Goal: Task Accomplishment & Management: Manage account settings

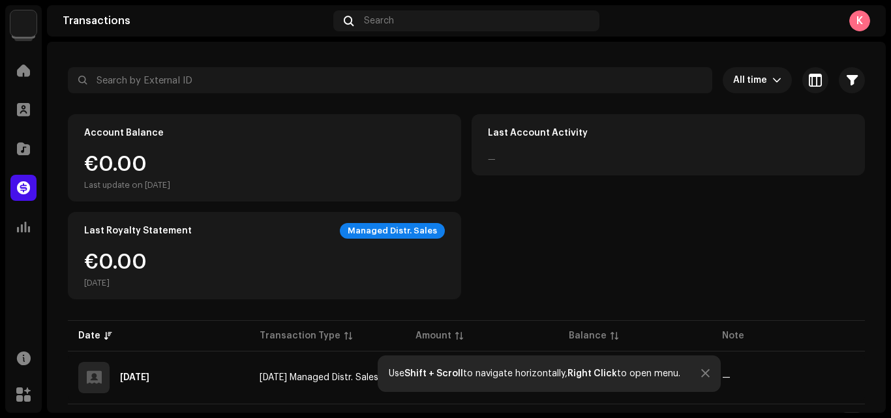
scroll to position [75, 0]
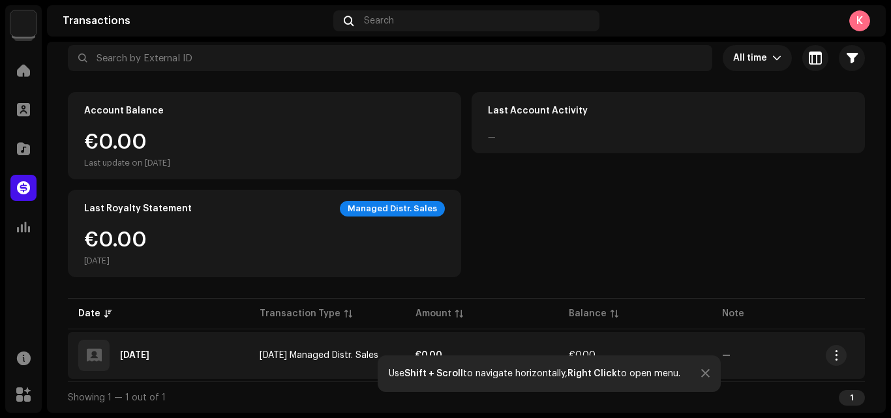
drag, startPoint x: 291, startPoint y: 402, endPoint x: 309, endPoint y: 374, distance: 33.1
click at [309, 374] on div "All time Selected 0 Select all Options Filters Types Statements Payments Fees R…" at bounding box center [466, 229] width 797 height 368
click at [309, 374] on td "[DATE] Managed Distr. Sales" at bounding box center [327, 355] width 156 height 47
click at [304, 354] on span "[DATE] Managed Distr. Sales" at bounding box center [319, 355] width 119 height 9
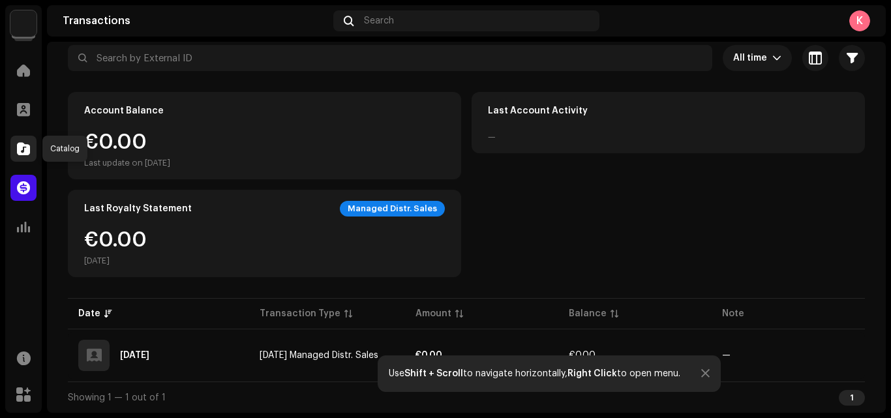
click at [23, 149] on span at bounding box center [23, 148] width 13 height 10
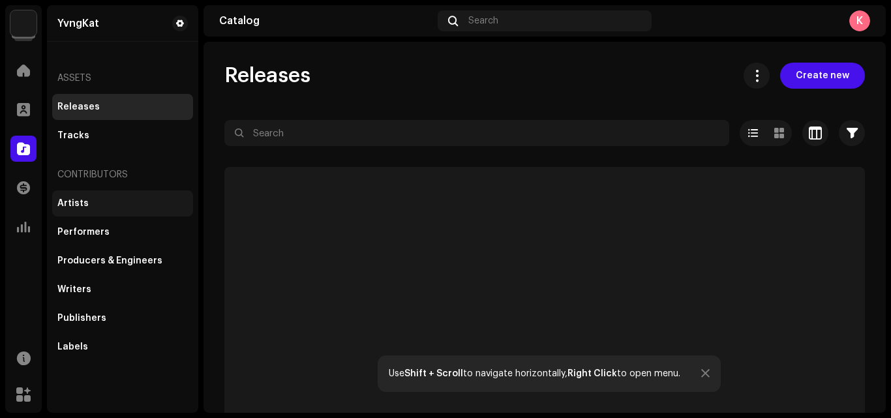
click at [108, 205] on div "Artists" at bounding box center [122, 203] width 130 height 10
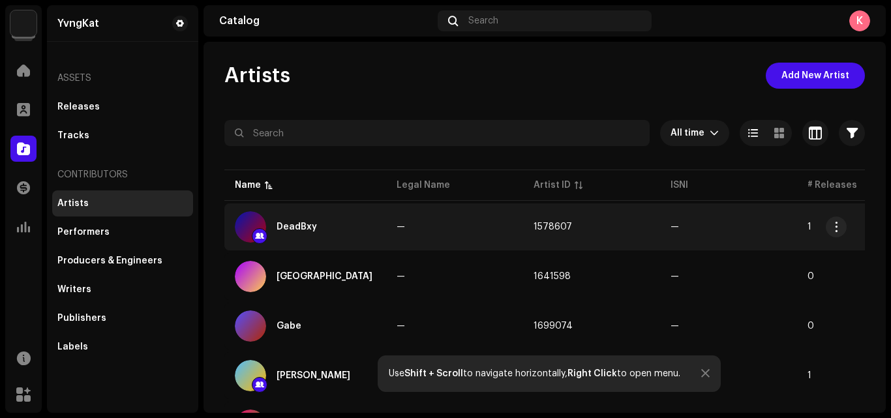
click at [599, 240] on td "1578607" at bounding box center [591, 226] width 137 height 47
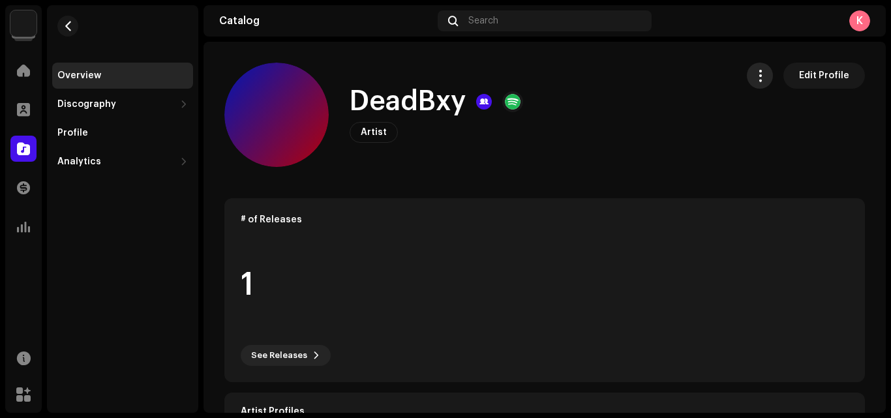
click at [747, 71] on button "button" at bounding box center [760, 76] width 26 height 26
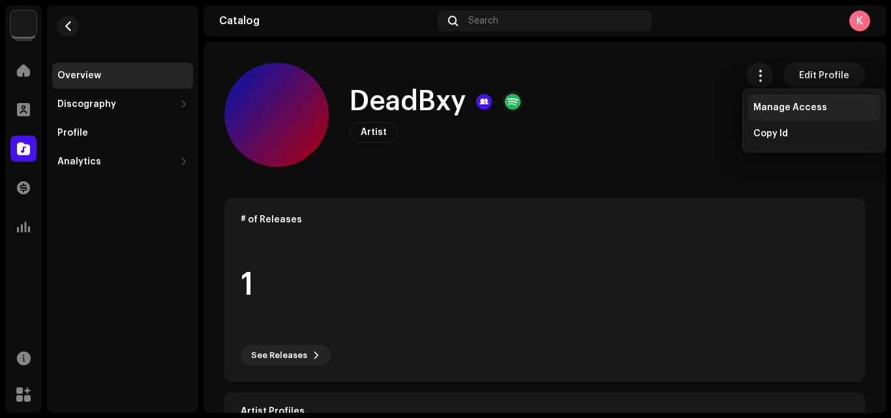
click at [805, 100] on div "Manage Access" at bounding box center [814, 108] width 132 height 26
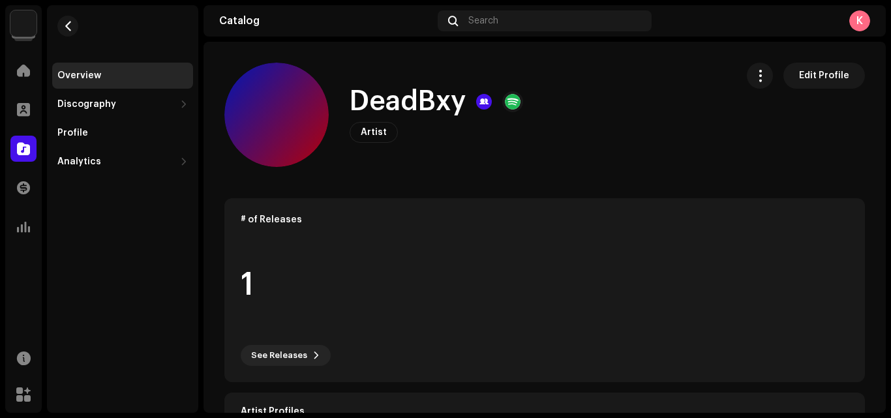
click at [82, 41] on re-m-nav-back at bounding box center [67, 33] width 31 height 57
drag, startPoint x: 82, startPoint y: 41, endPoint x: 76, endPoint y: 37, distance: 7.4
click at [76, 37] on re-m-nav-back at bounding box center [67, 33] width 31 height 57
click at [70, 29] on span "button" at bounding box center [68, 26] width 10 height 10
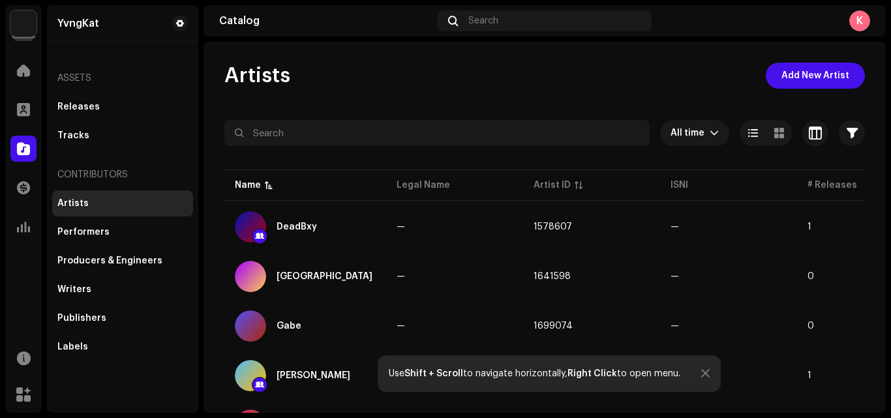
click at [886, 310] on div "YvngKat Home Profile Catalog Transactions Analytics Resources Marketplace YvngK…" at bounding box center [445, 209] width 891 height 418
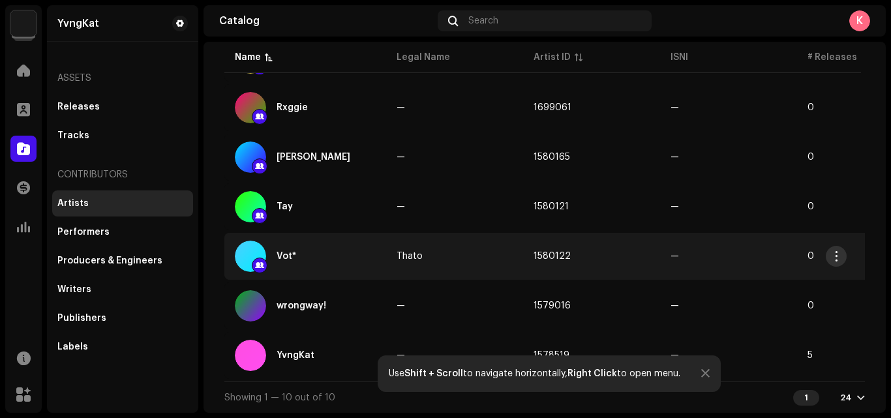
click at [838, 263] on button "button" at bounding box center [836, 256] width 21 height 21
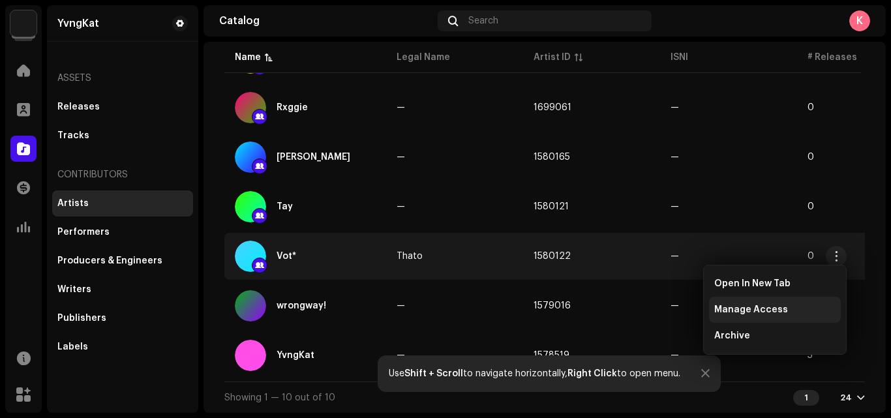
click at [772, 310] on span "Manage Access" at bounding box center [751, 310] width 74 height 10
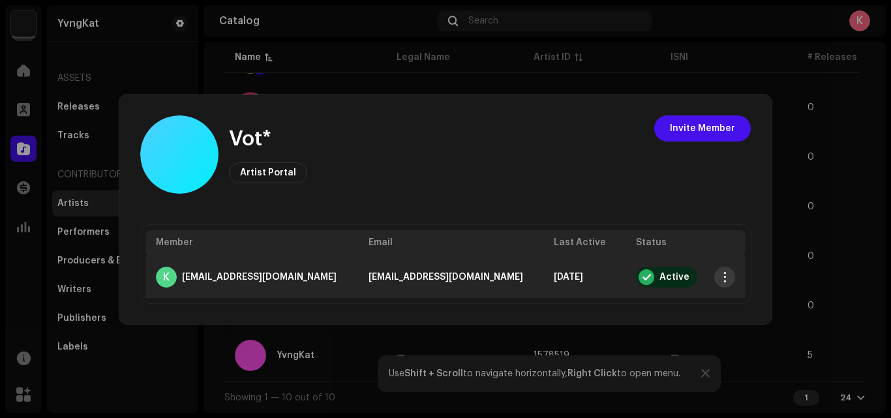
click at [728, 271] on button "button" at bounding box center [724, 277] width 21 height 21
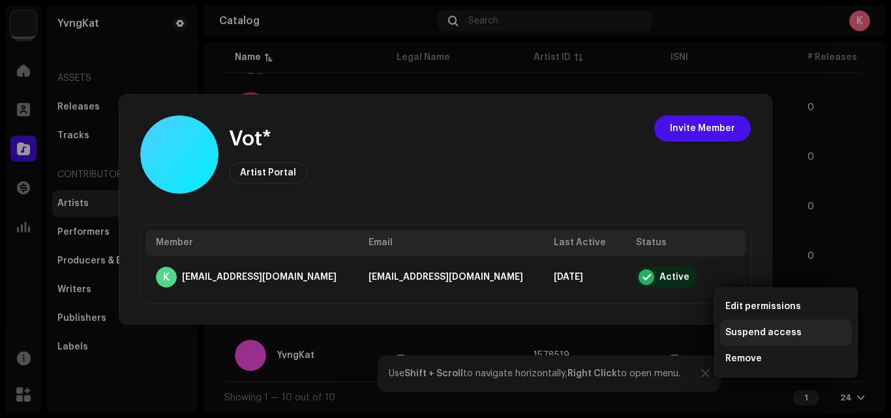
click at [767, 338] on div "Suspend access" at bounding box center [786, 333] width 132 height 26
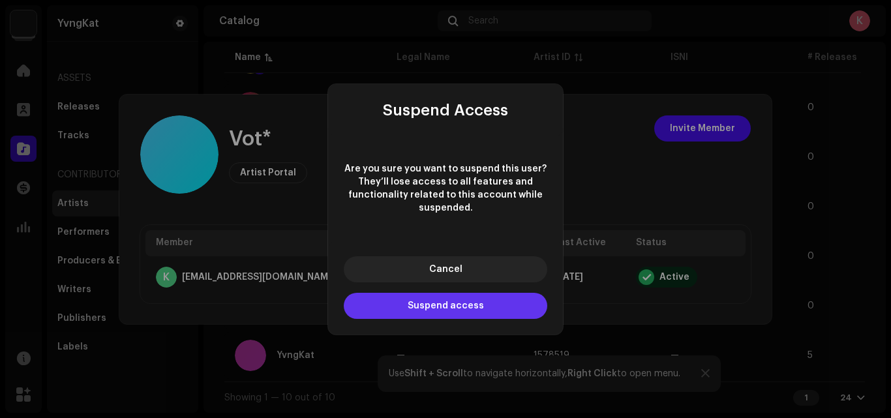
click at [460, 310] on span "Suspend access" at bounding box center [446, 305] width 76 height 9
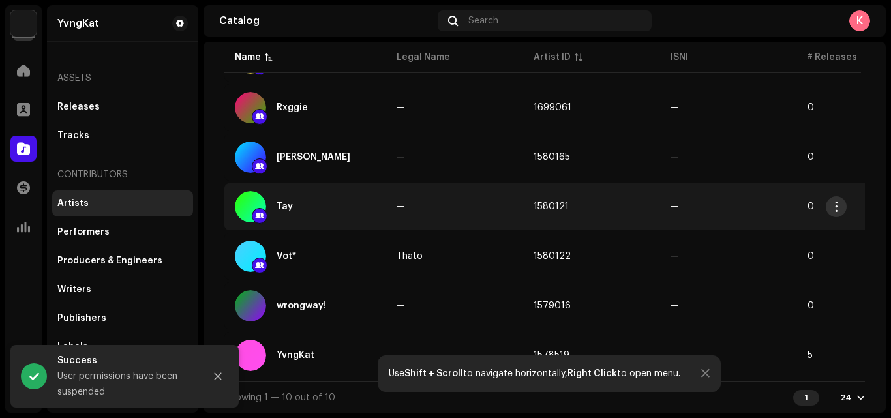
click at [836, 209] on span "button" at bounding box center [836, 206] width 10 height 10
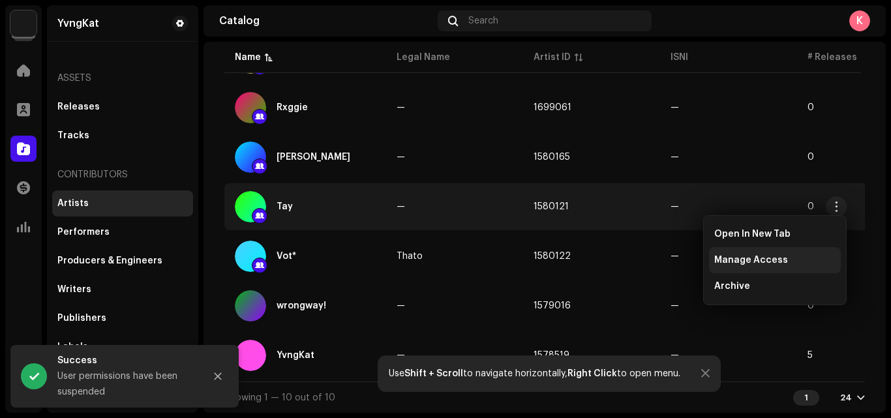
click at [768, 251] on div "Manage Access" at bounding box center [775, 260] width 132 height 26
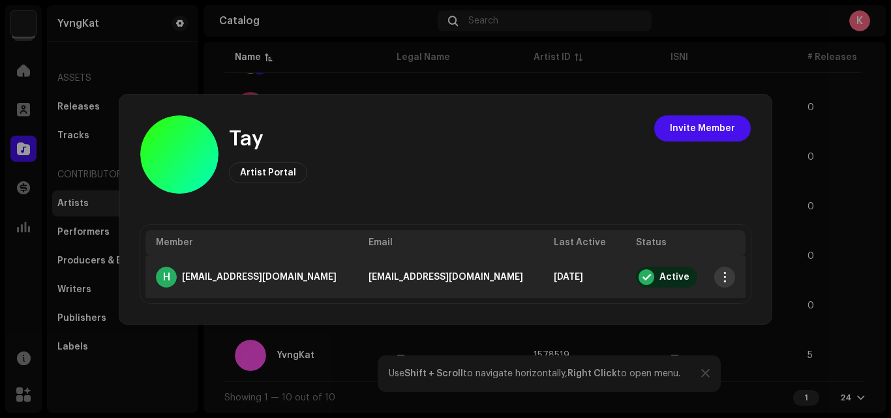
click at [721, 275] on span "button" at bounding box center [725, 277] width 10 height 10
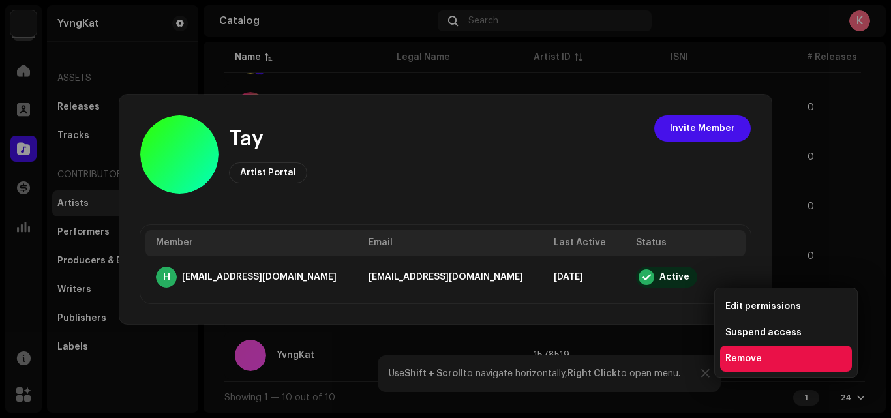
click at [767, 365] on div "Remove" at bounding box center [786, 359] width 132 height 26
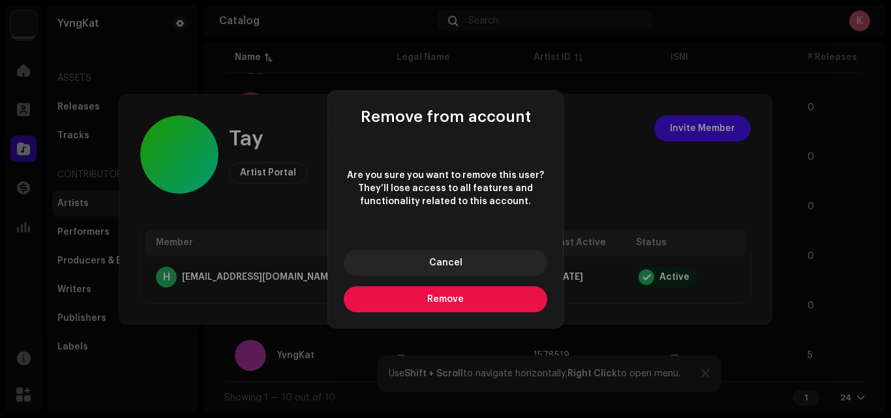
click at [431, 305] on button "Remove" at bounding box center [445, 299] width 203 height 26
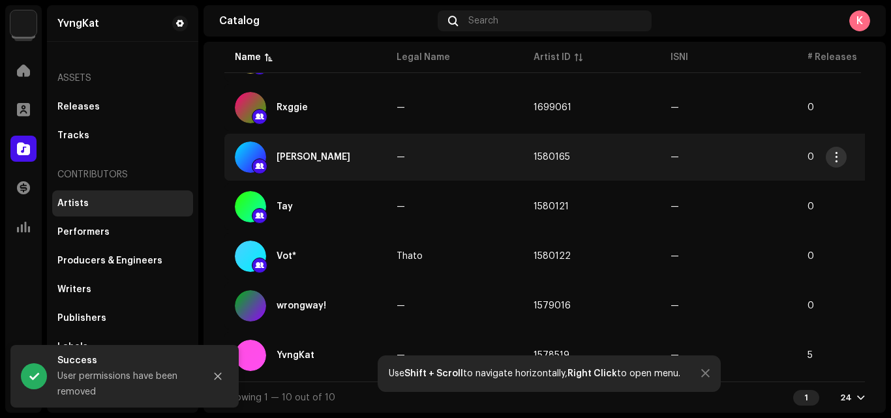
click at [835, 153] on span "button" at bounding box center [836, 157] width 10 height 10
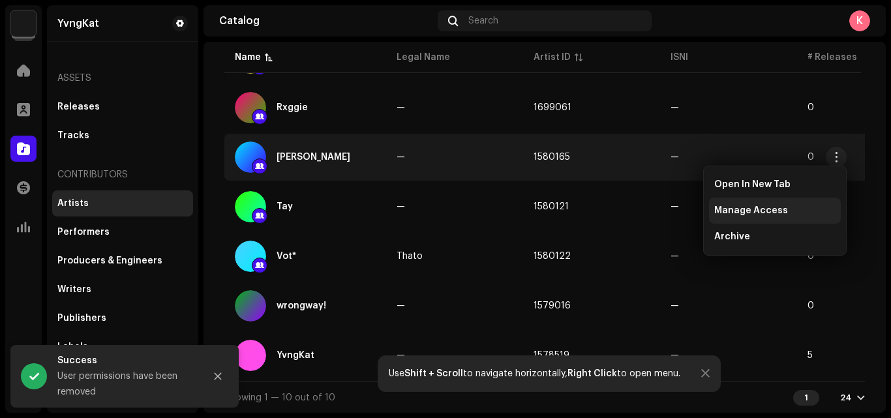
click at [751, 202] on div "Manage Access" at bounding box center [775, 211] width 132 height 26
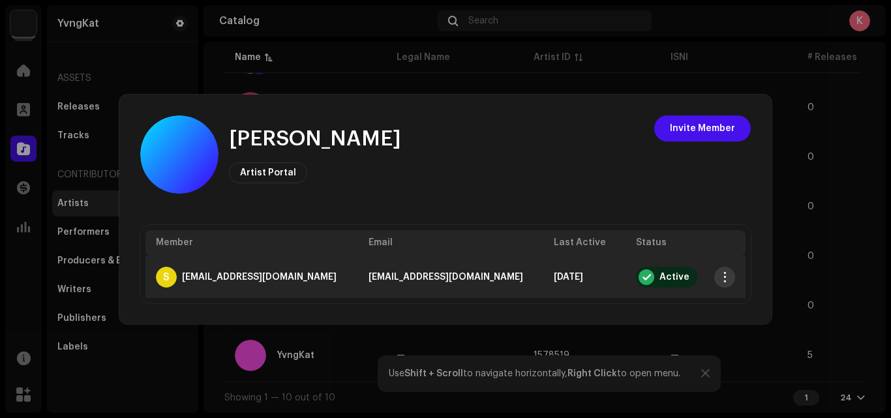
click at [722, 278] on span "button" at bounding box center [725, 277] width 10 height 10
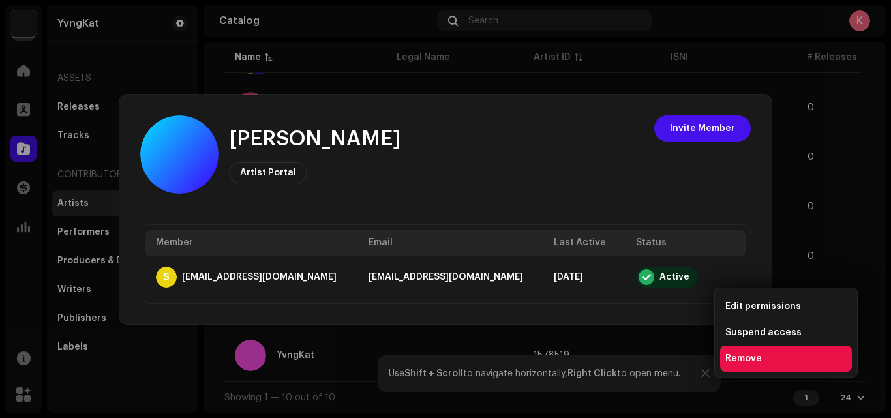
click at [745, 364] on div "Remove" at bounding box center [786, 359] width 132 height 26
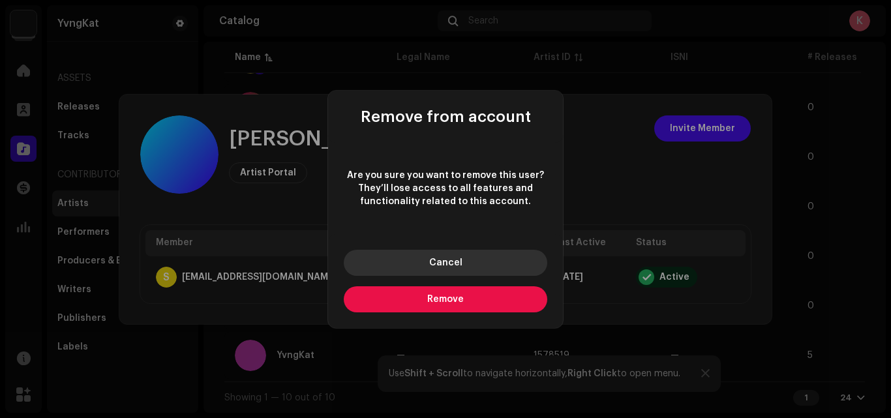
click at [457, 263] on span "Cancel" at bounding box center [445, 262] width 33 height 9
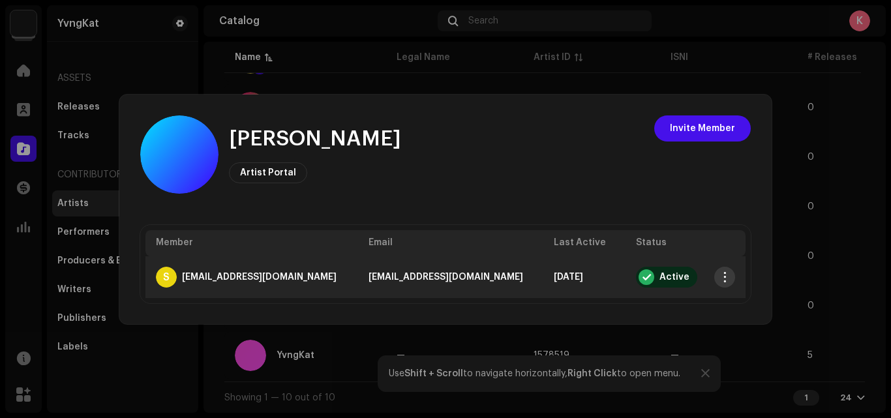
click at [721, 283] on button "button" at bounding box center [724, 277] width 21 height 21
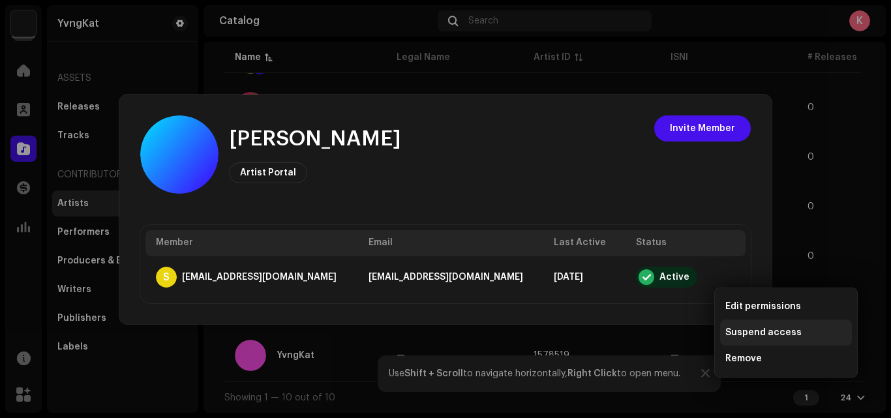
click at [760, 337] on span "Suspend access" at bounding box center [763, 332] width 76 height 10
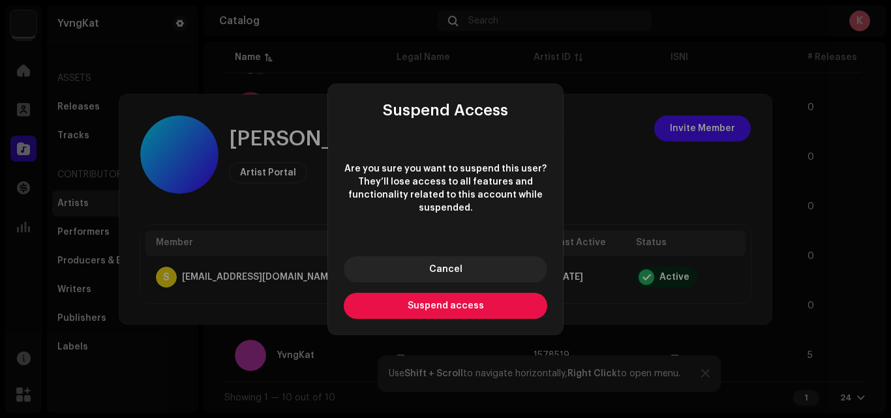
click at [455, 298] on button "Suspend access" at bounding box center [445, 306] width 203 height 26
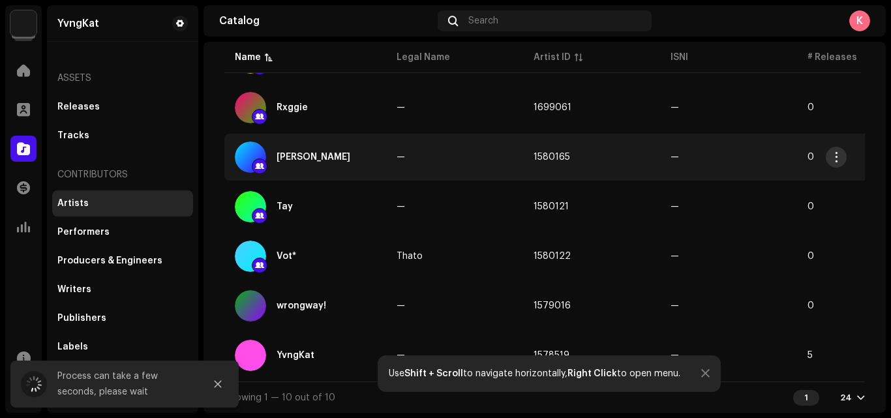
click at [835, 156] on span "button" at bounding box center [836, 157] width 10 height 10
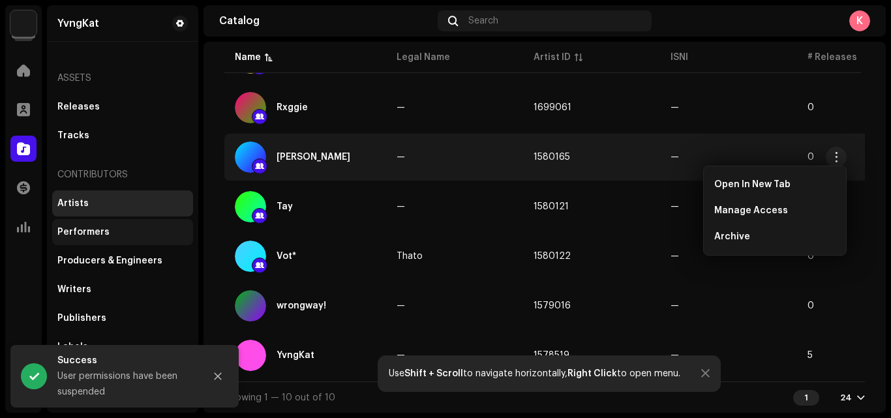
click at [146, 240] on div "Performers" at bounding box center [122, 232] width 141 height 26
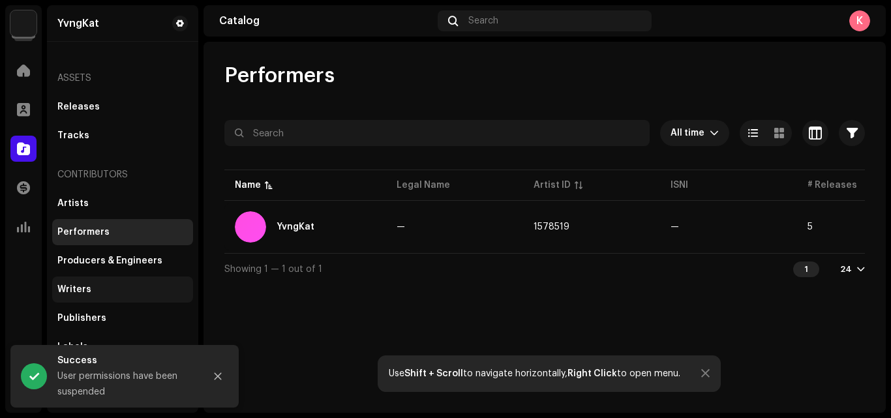
click at [95, 293] on div "Writers" at bounding box center [122, 289] width 130 height 10
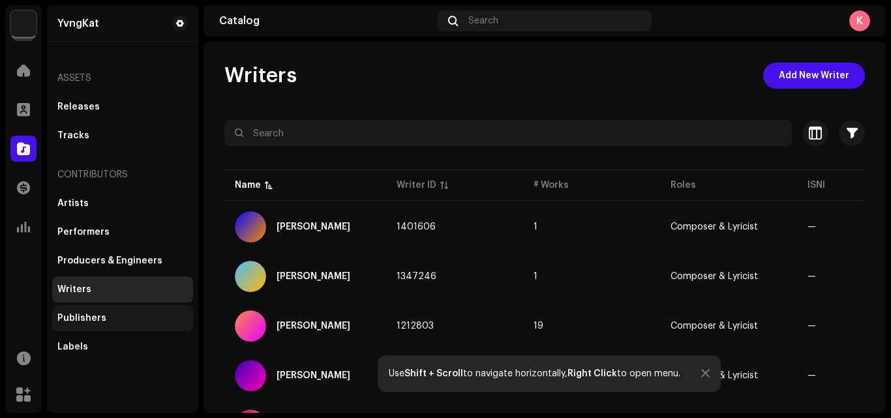
click at [93, 320] on div "Publishers" at bounding box center [81, 318] width 49 height 10
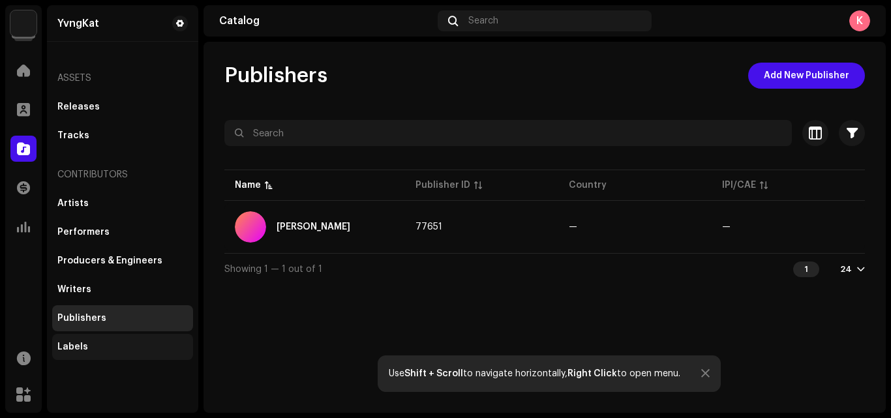
click at [106, 336] on div "Labels" at bounding box center [122, 347] width 141 height 26
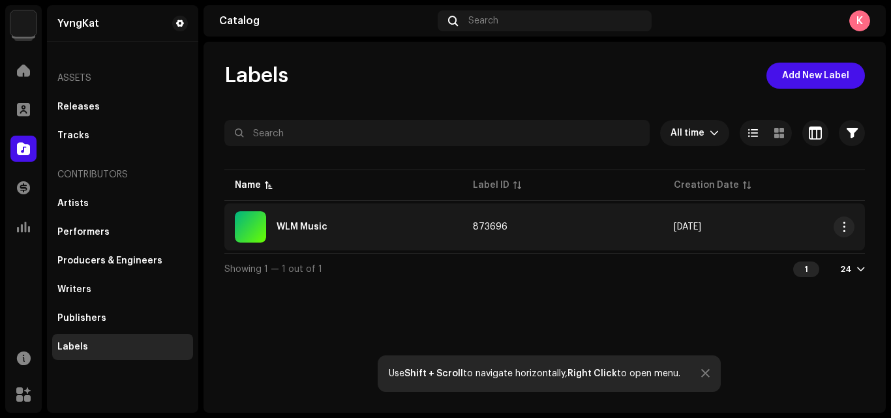
click at [402, 235] on div "WLM Music" at bounding box center [343, 226] width 217 height 31
